Goal: Task Accomplishment & Management: Manage account settings

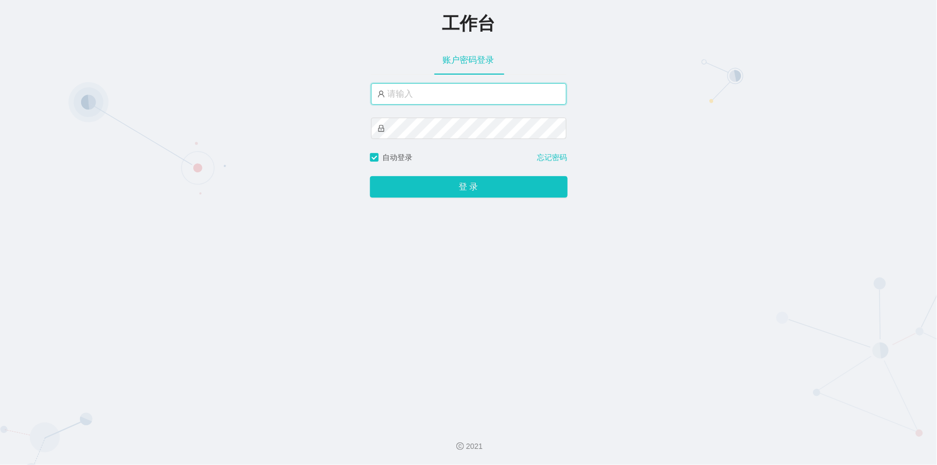
click at [419, 96] on input "text" at bounding box center [468, 93] width 195 height 21
type input "jishu"
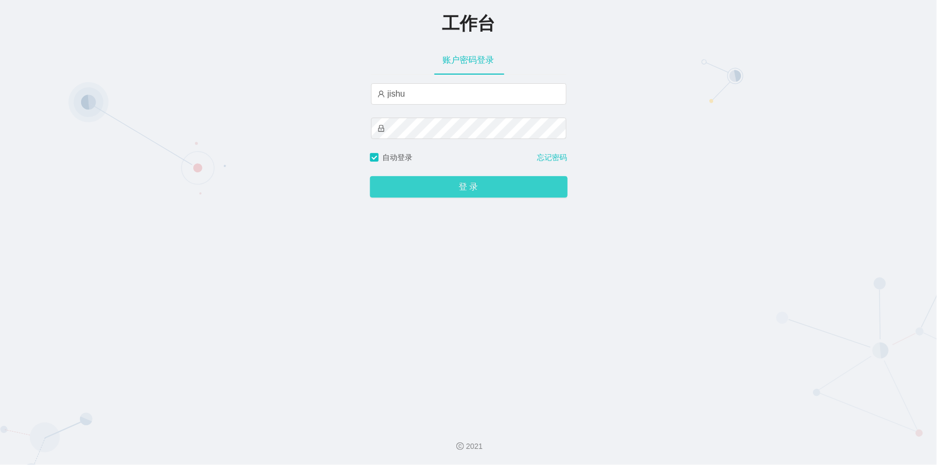
click at [411, 189] on button "登 录" at bounding box center [469, 186] width 198 height 21
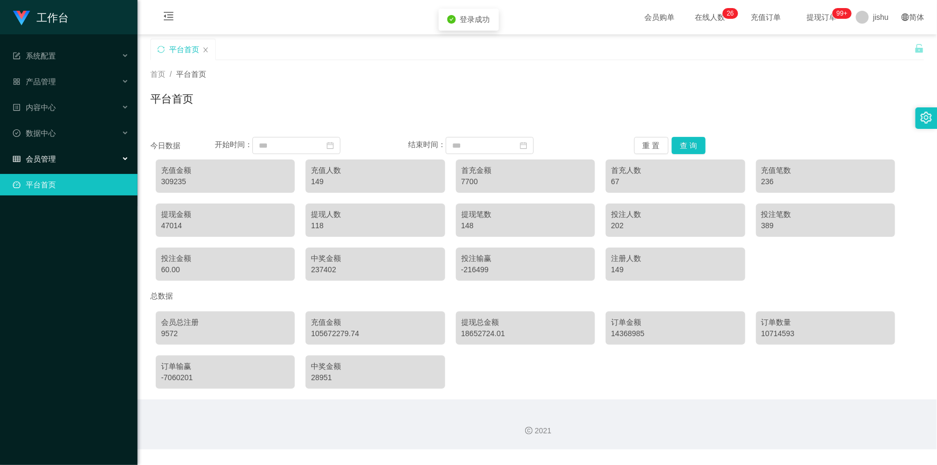
click at [81, 162] on div "会员管理" at bounding box center [68, 158] width 137 height 21
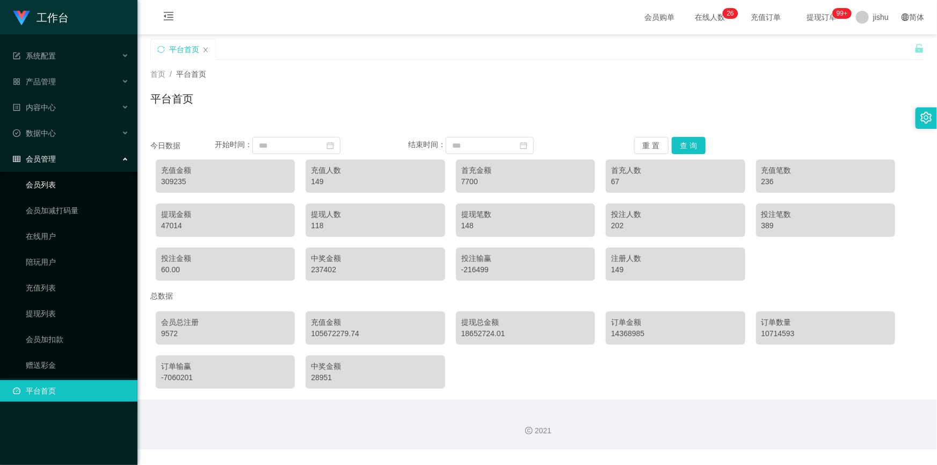
click at [70, 190] on link "会员列表" at bounding box center [77, 184] width 103 height 21
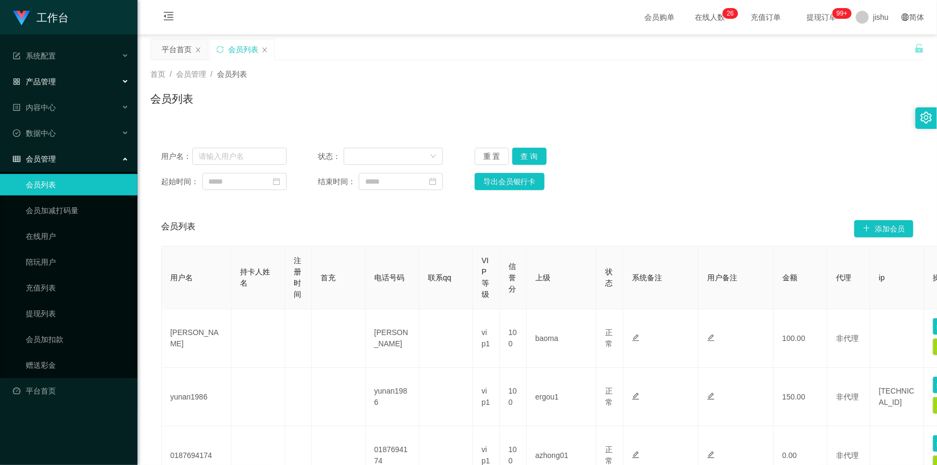
click at [54, 81] on span "产品管理" at bounding box center [34, 81] width 43 height 9
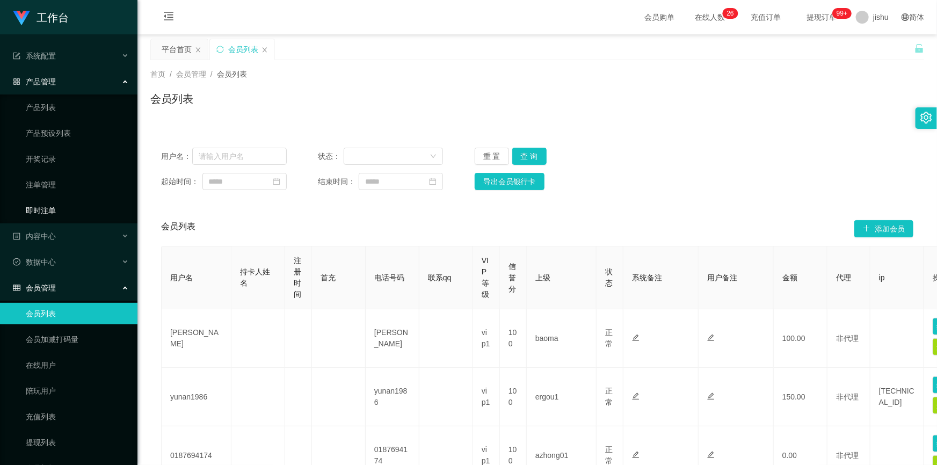
click at [52, 211] on link "即时注单" at bounding box center [77, 210] width 103 height 21
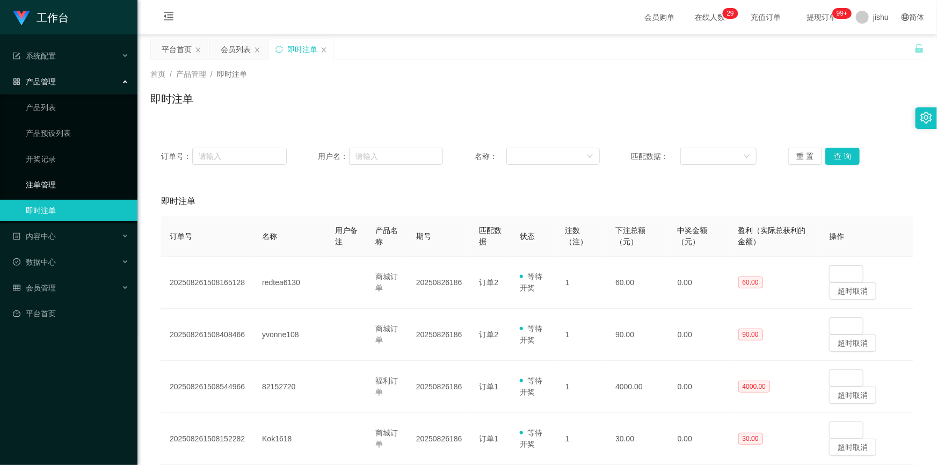
click at [53, 191] on link "注单管理" at bounding box center [77, 184] width 103 height 21
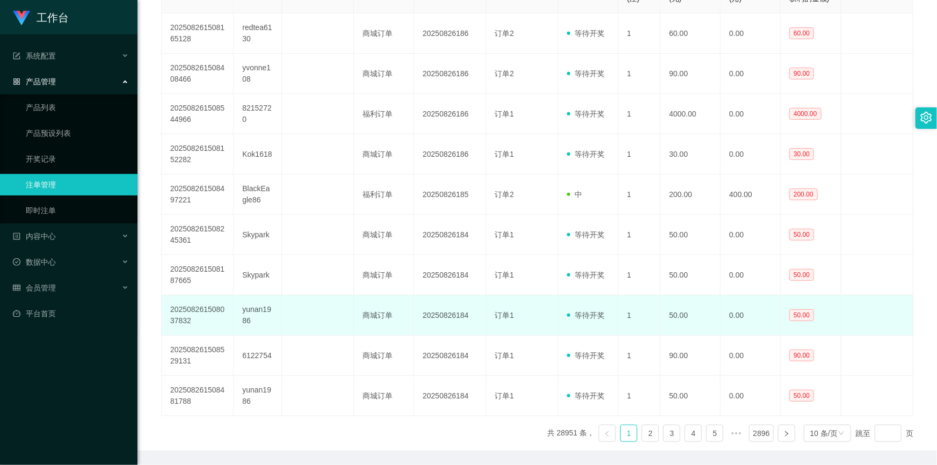
scroll to position [278, 0]
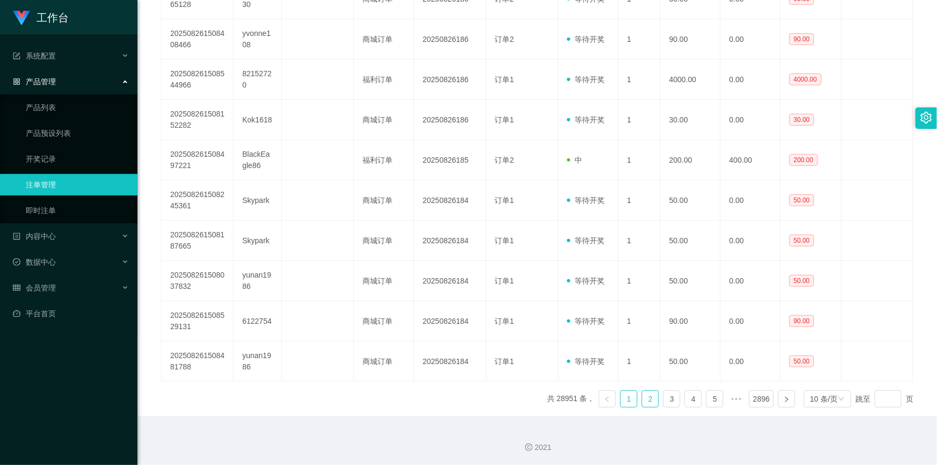
click at [644, 398] on link "2" at bounding box center [650, 399] width 16 height 16
click at [630, 398] on link "1" at bounding box center [629, 399] width 16 height 16
click at [650, 398] on link "2" at bounding box center [650, 399] width 16 height 16
click at [629, 398] on link "1" at bounding box center [629, 399] width 16 height 16
drag, startPoint x: 644, startPoint y: 400, endPoint x: 612, endPoint y: 406, distance: 32.9
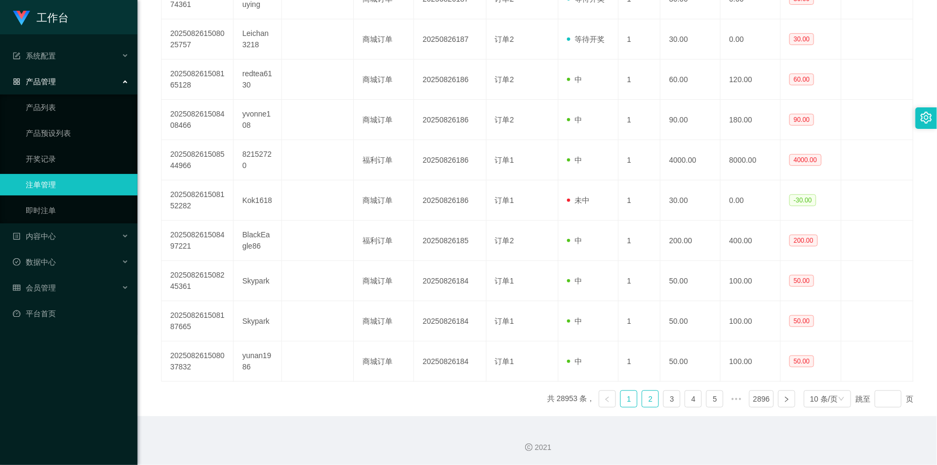
click at [644, 400] on link "2" at bounding box center [650, 399] width 16 height 16
click at [669, 402] on link "3" at bounding box center [672, 399] width 16 height 16
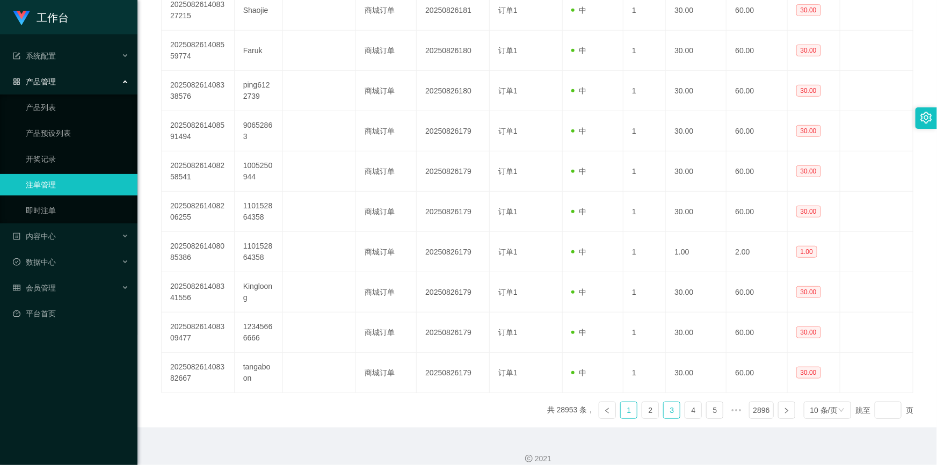
click at [626, 410] on link "1" at bounding box center [629, 410] width 16 height 16
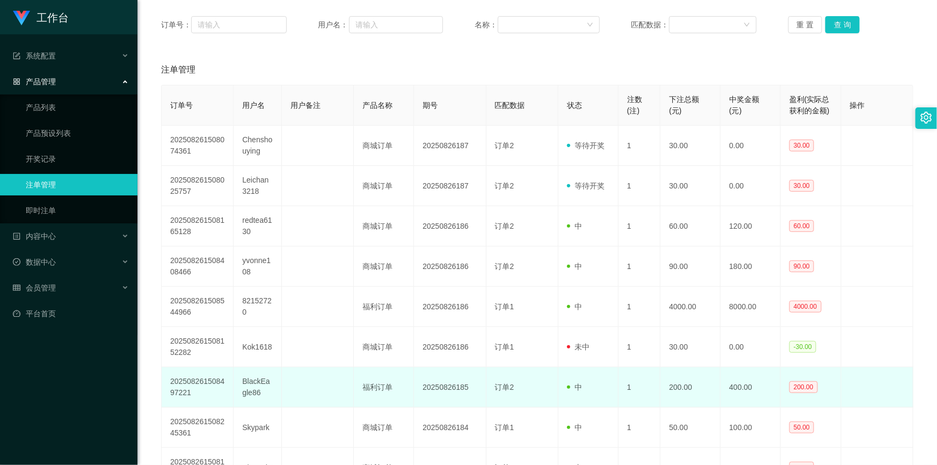
scroll to position [229, 0]
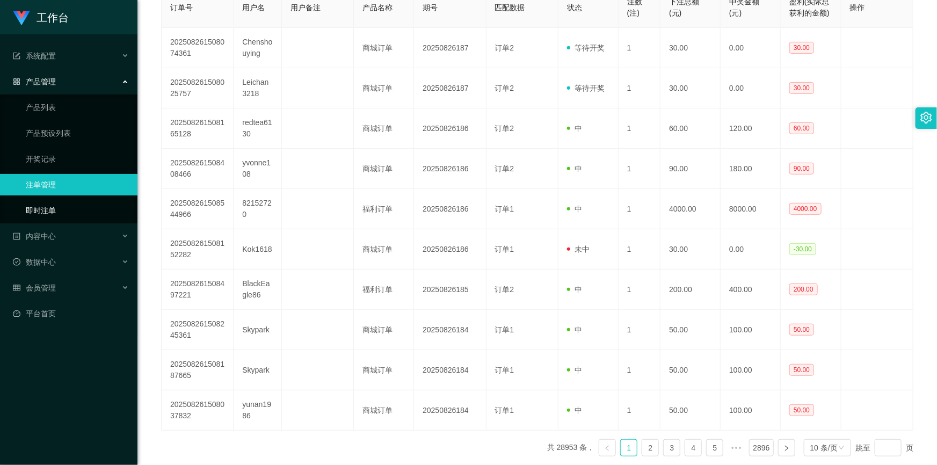
click at [27, 205] on link "即时注单" at bounding box center [77, 210] width 103 height 21
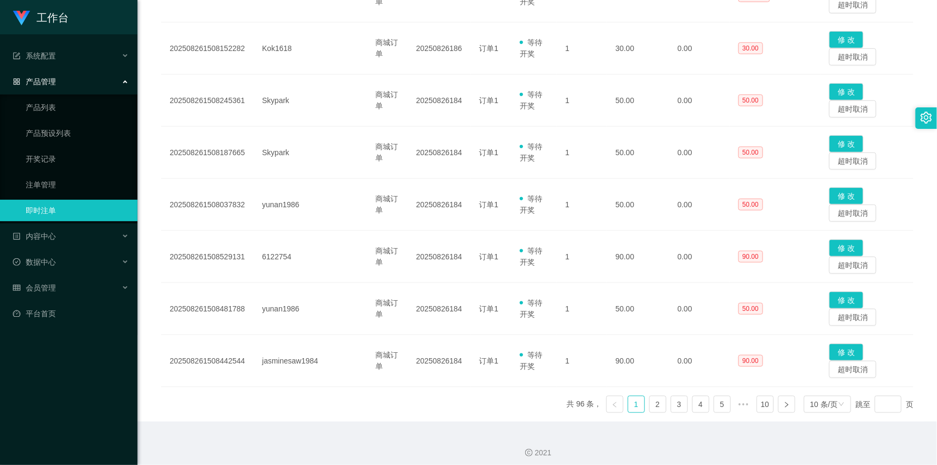
scroll to position [396, 0]
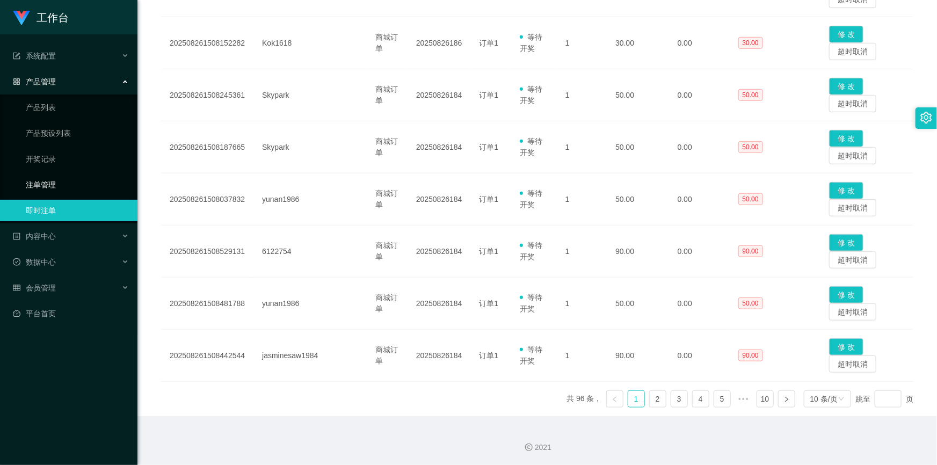
click at [91, 185] on link "注单管理" at bounding box center [77, 184] width 103 height 21
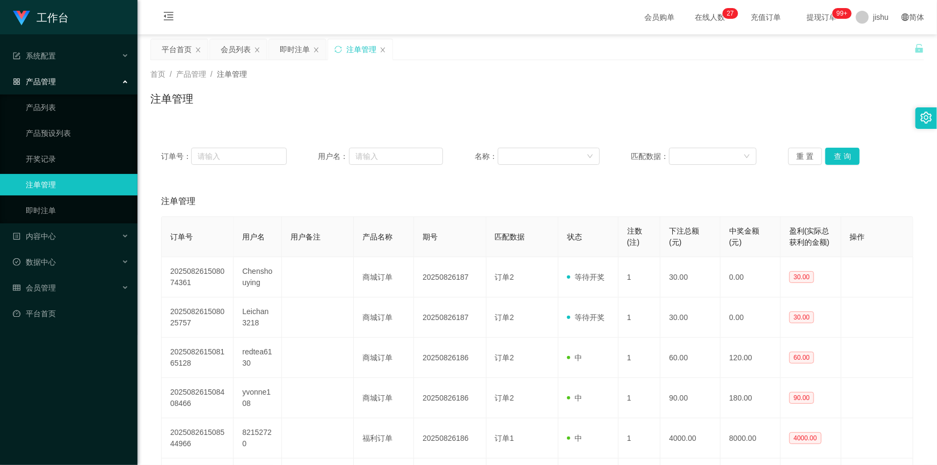
click at [638, 108] on div "注单管理" at bounding box center [537, 103] width 774 height 25
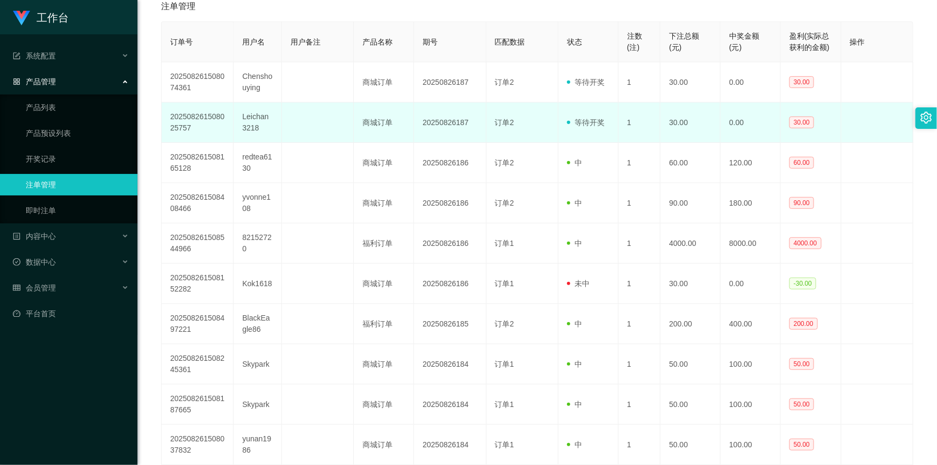
scroll to position [278, 0]
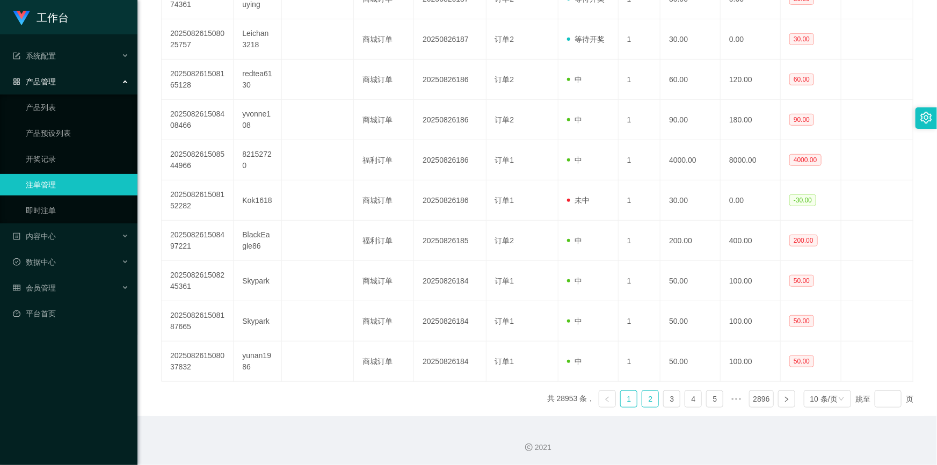
click at [647, 401] on link "2" at bounding box center [650, 399] width 16 height 16
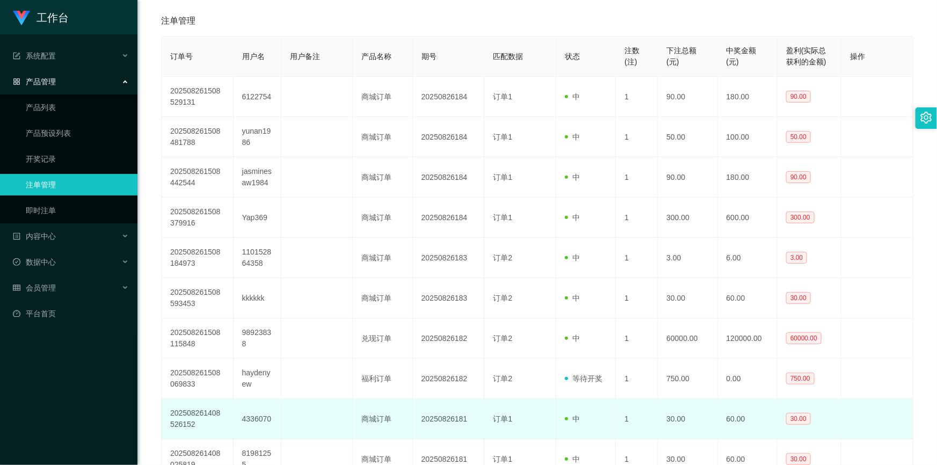
scroll to position [132, 0]
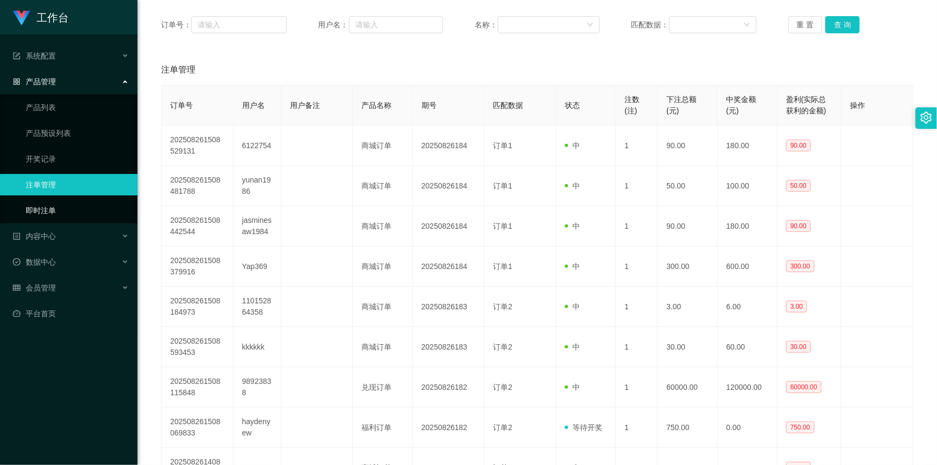
click at [54, 209] on link "即时注单" at bounding box center [77, 210] width 103 height 21
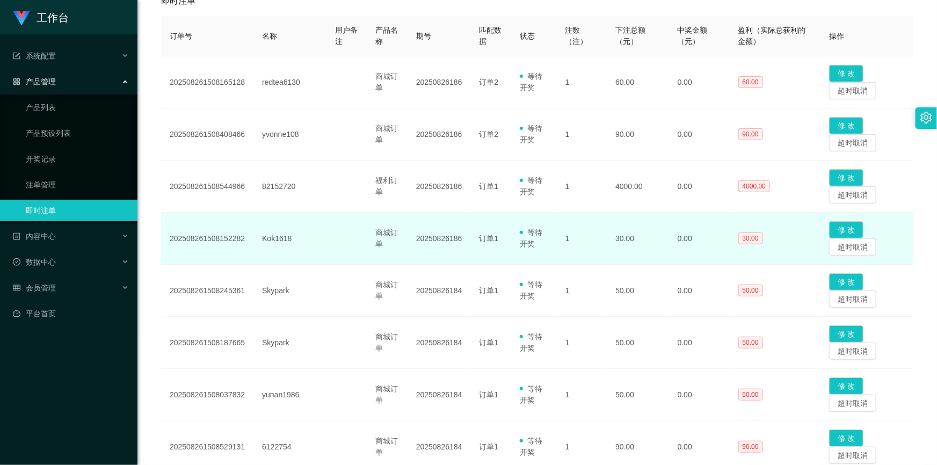
scroll to position [54, 0]
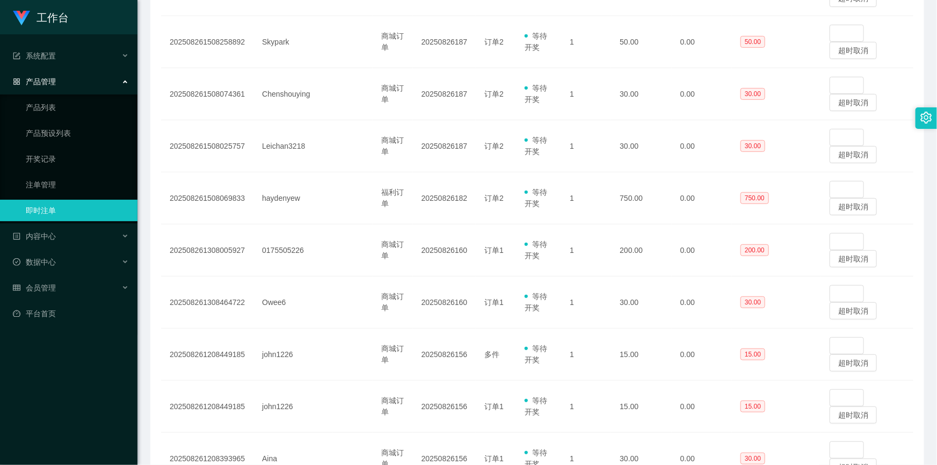
scroll to position [396, 0]
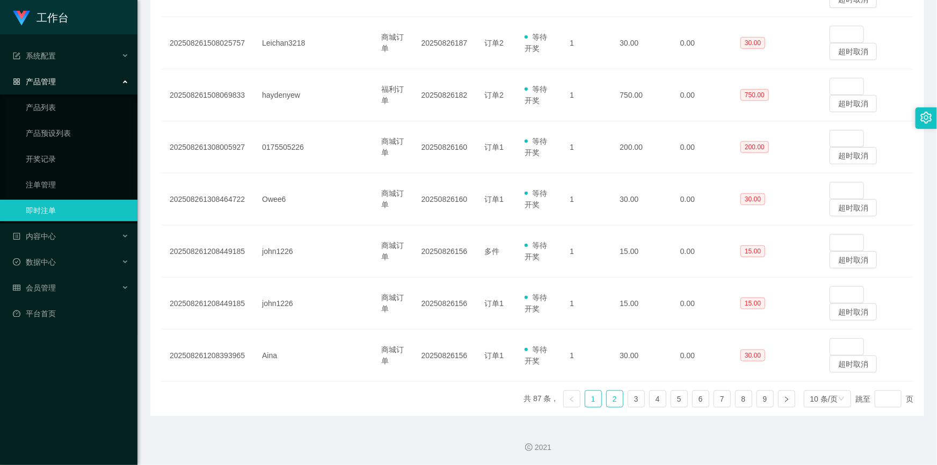
click at [608, 401] on link "2" at bounding box center [615, 399] width 16 height 16
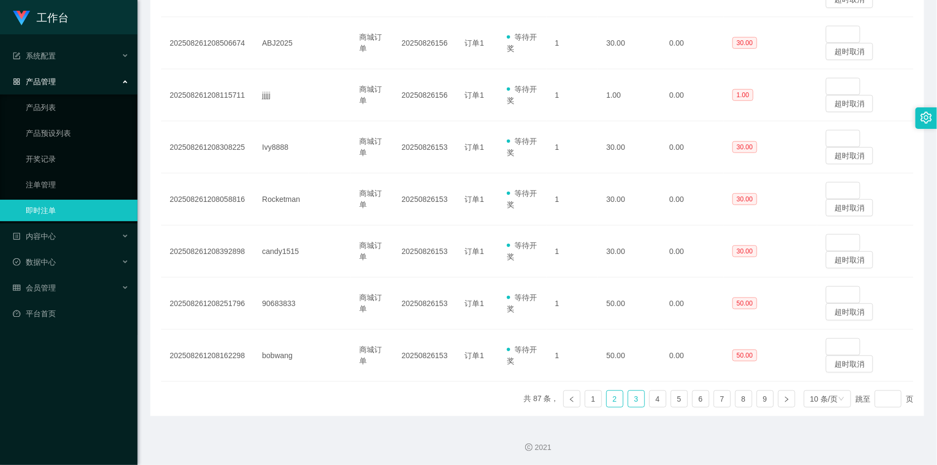
click at [631, 399] on link "3" at bounding box center [636, 399] width 16 height 16
click at [651, 402] on link "4" at bounding box center [658, 399] width 16 height 16
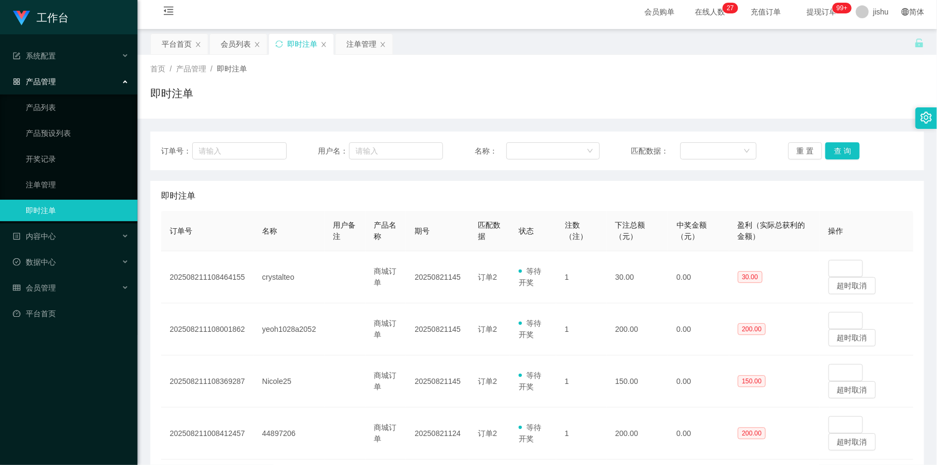
scroll to position [0, 0]
